Goal: Transaction & Acquisition: Subscribe to service/newsletter

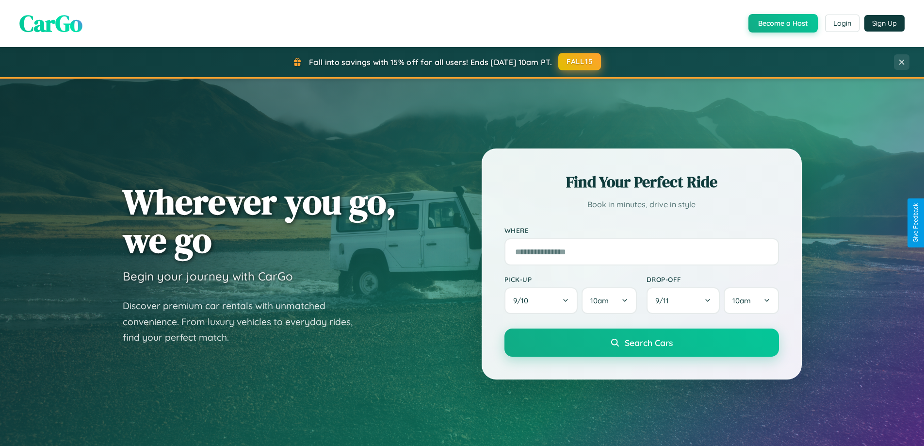
click at [580, 62] on button "FALL15" at bounding box center [579, 61] width 43 height 17
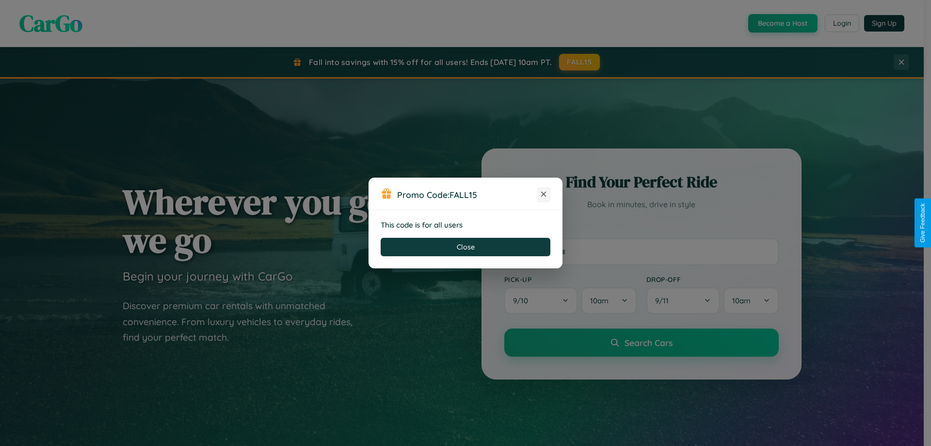
click at [544, 194] on icon at bounding box center [544, 194] width 10 height 10
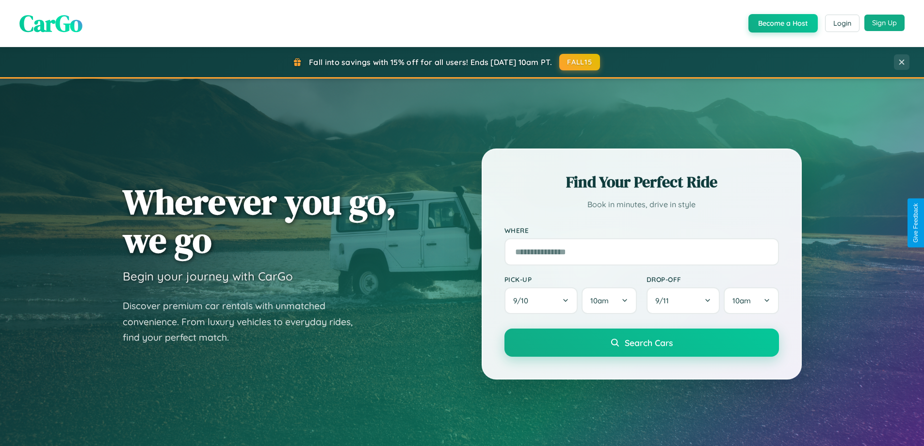
click at [884, 23] on button "Sign Up" at bounding box center [884, 23] width 40 height 16
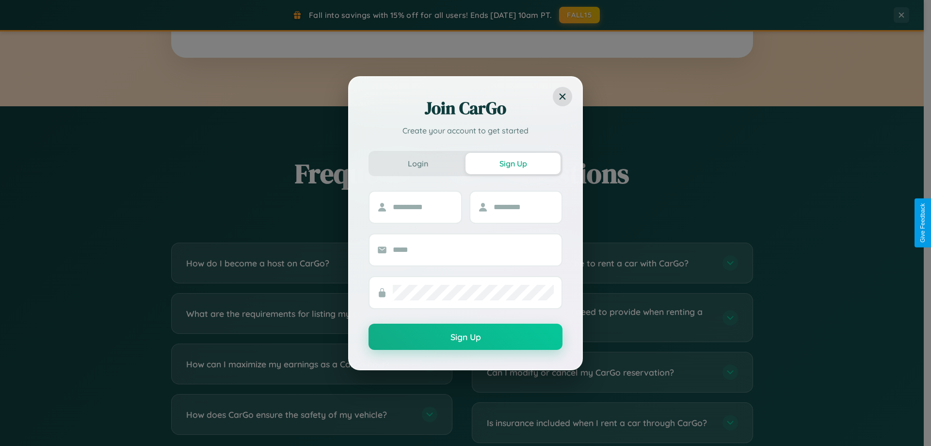
scroll to position [1866, 0]
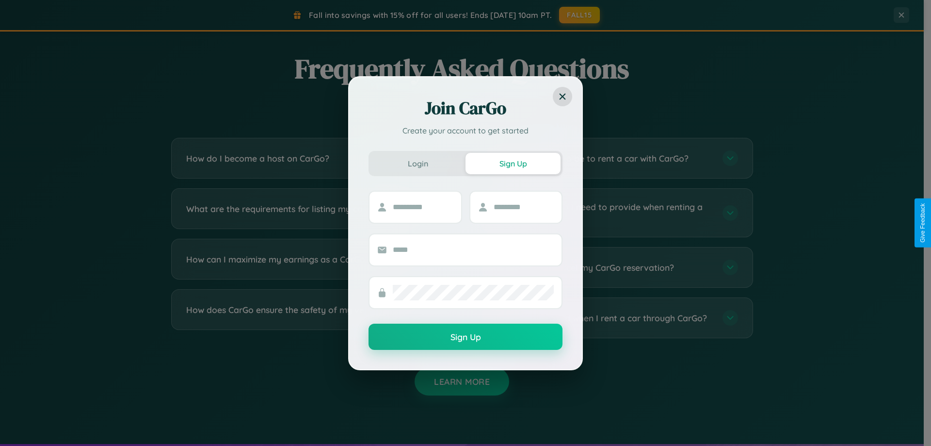
click at [311, 318] on div "Join CarGo Create your account to get started Login Sign Up Sign Up" at bounding box center [465, 223] width 931 height 446
click at [311, 158] on div "Join CarGo Create your account to get started Login Sign Up Sign Up" at bounding box center [465, 223] width 931 height 446
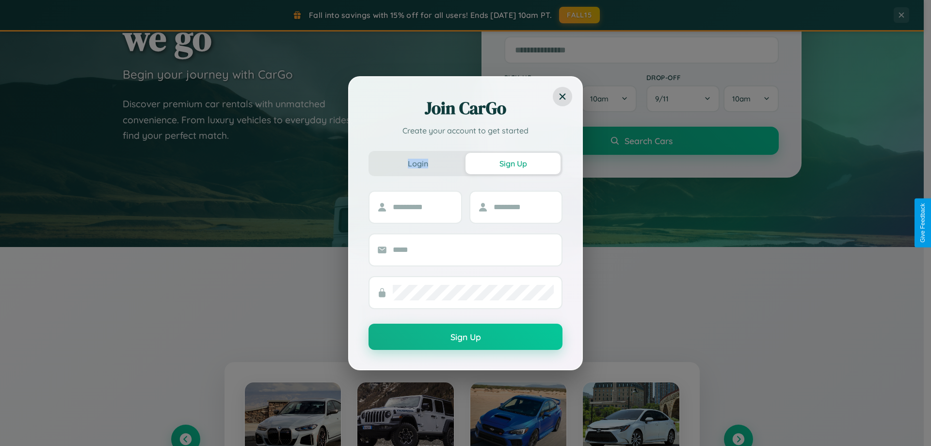
scroll to position [29, 0]
